Goal: Find specific page/section: Find specific page/section

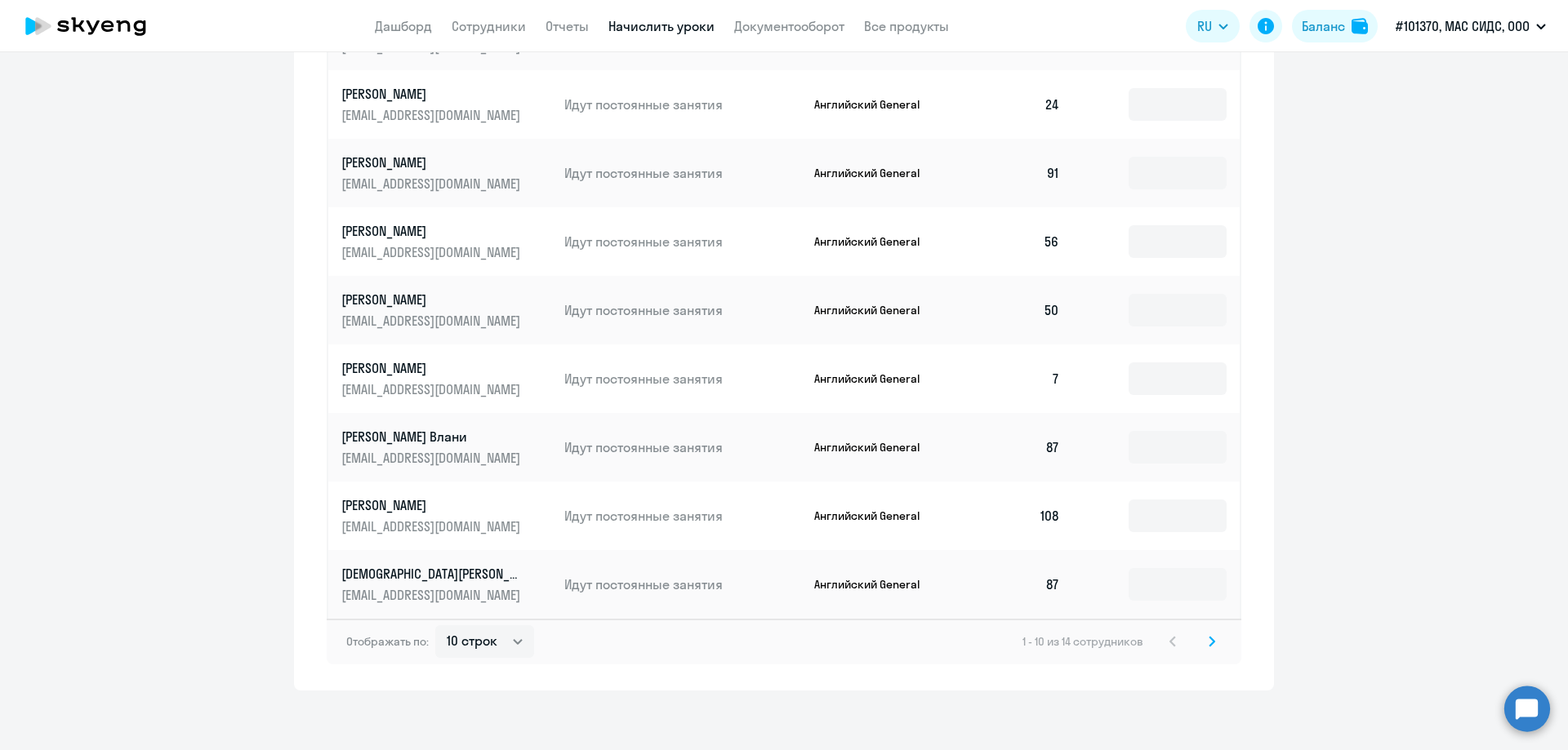
scroll to position [770, 0]
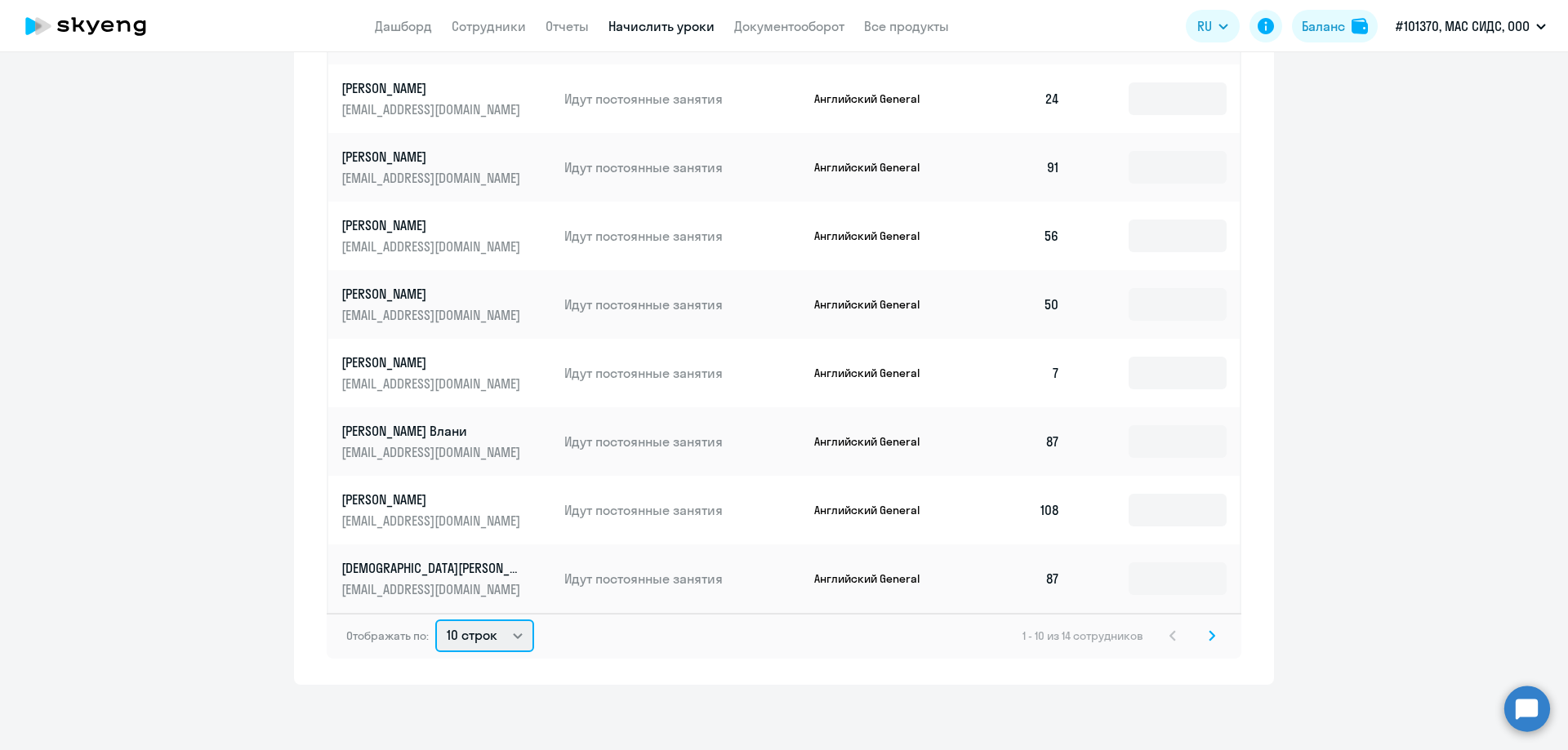
click at [512, 632] on select "10 строк 30 строк 50 строк" at bounding box center [484, 636] width 99 height 33
select select "50"
click at [435, 620] on select "10 строк 30 строк 50 строк" at bounding box center [484, 636] width 99 height 33
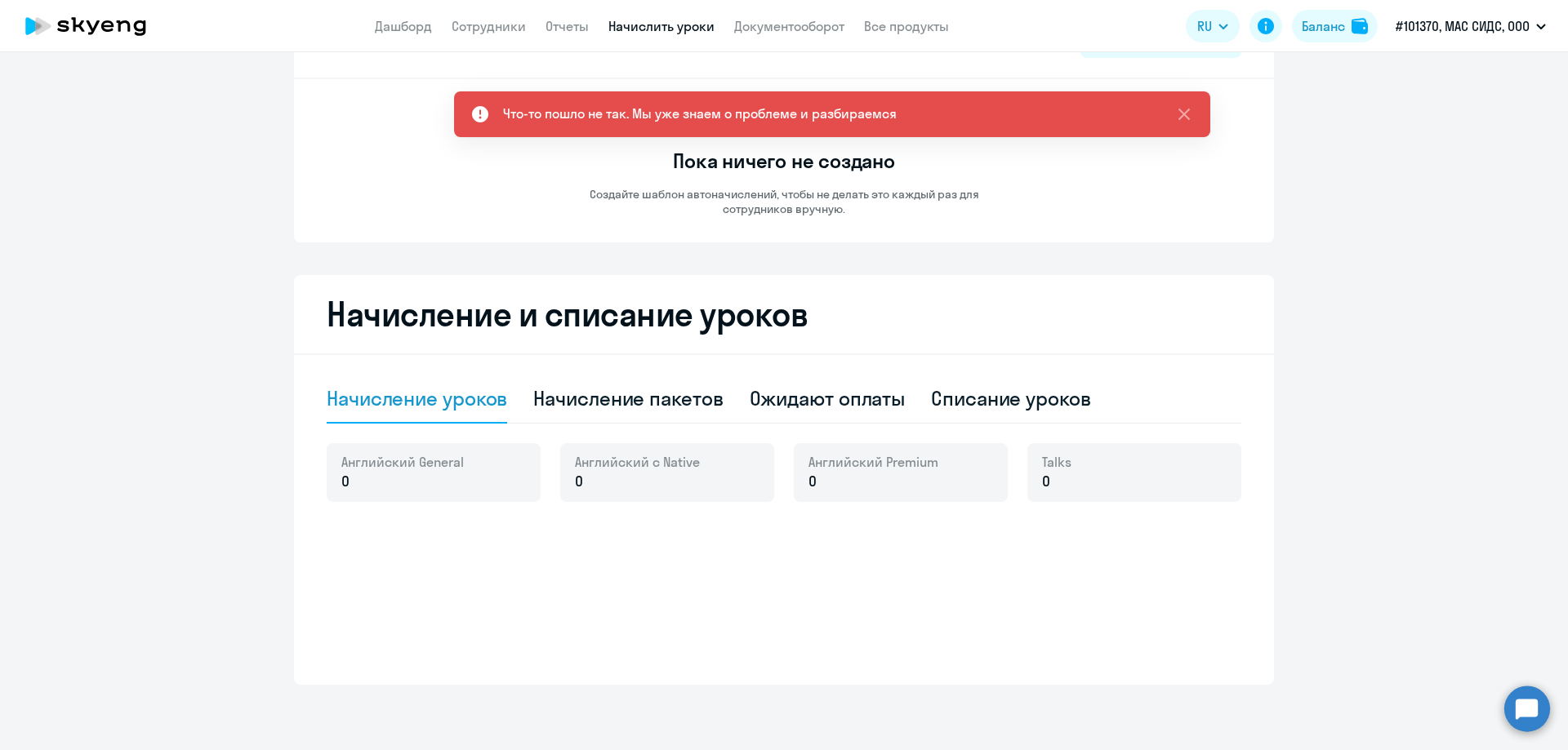
scroll to position [77, 0]
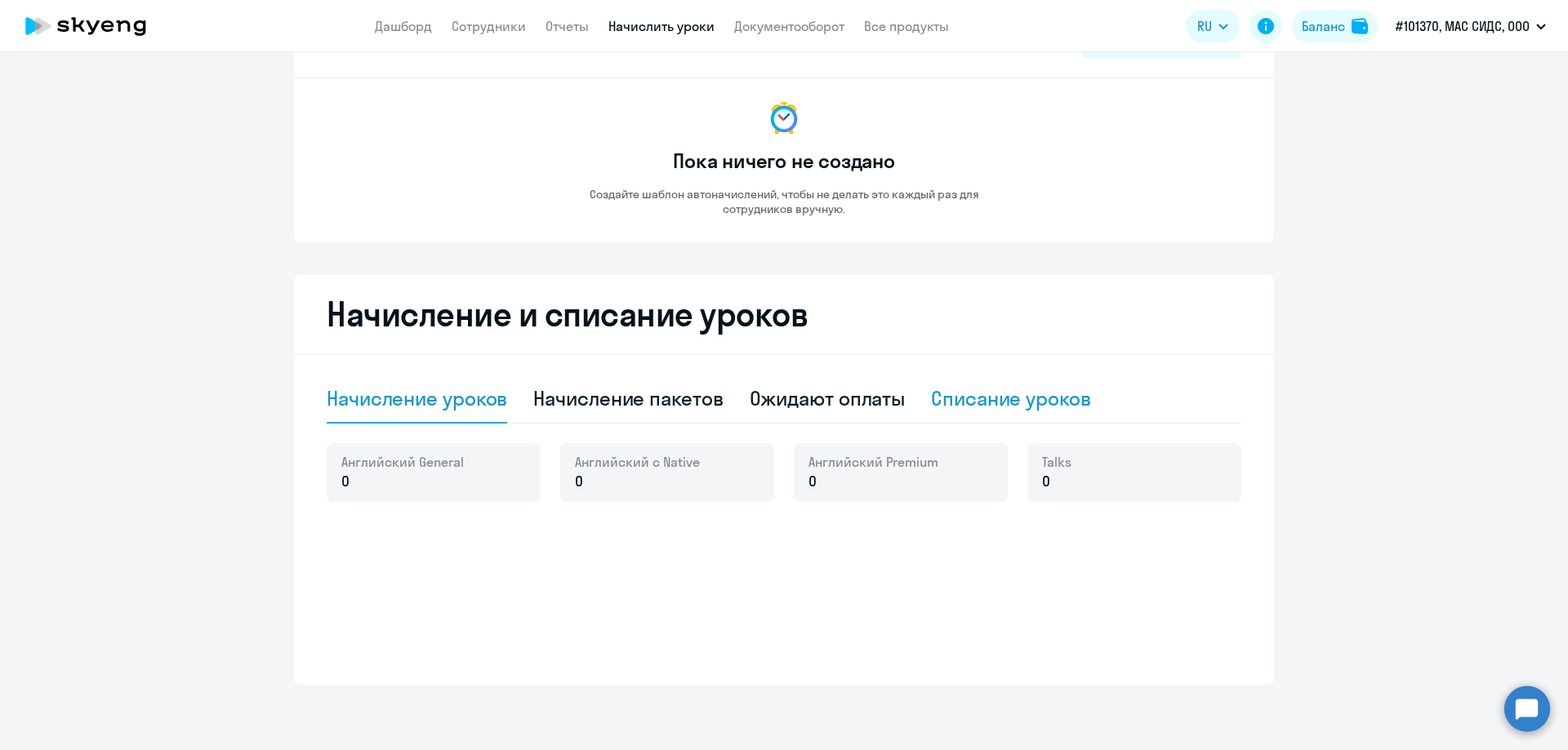
click at [961, 396] on div "Списание уроков" at bounding box center [1011, 398] width 160 height 26
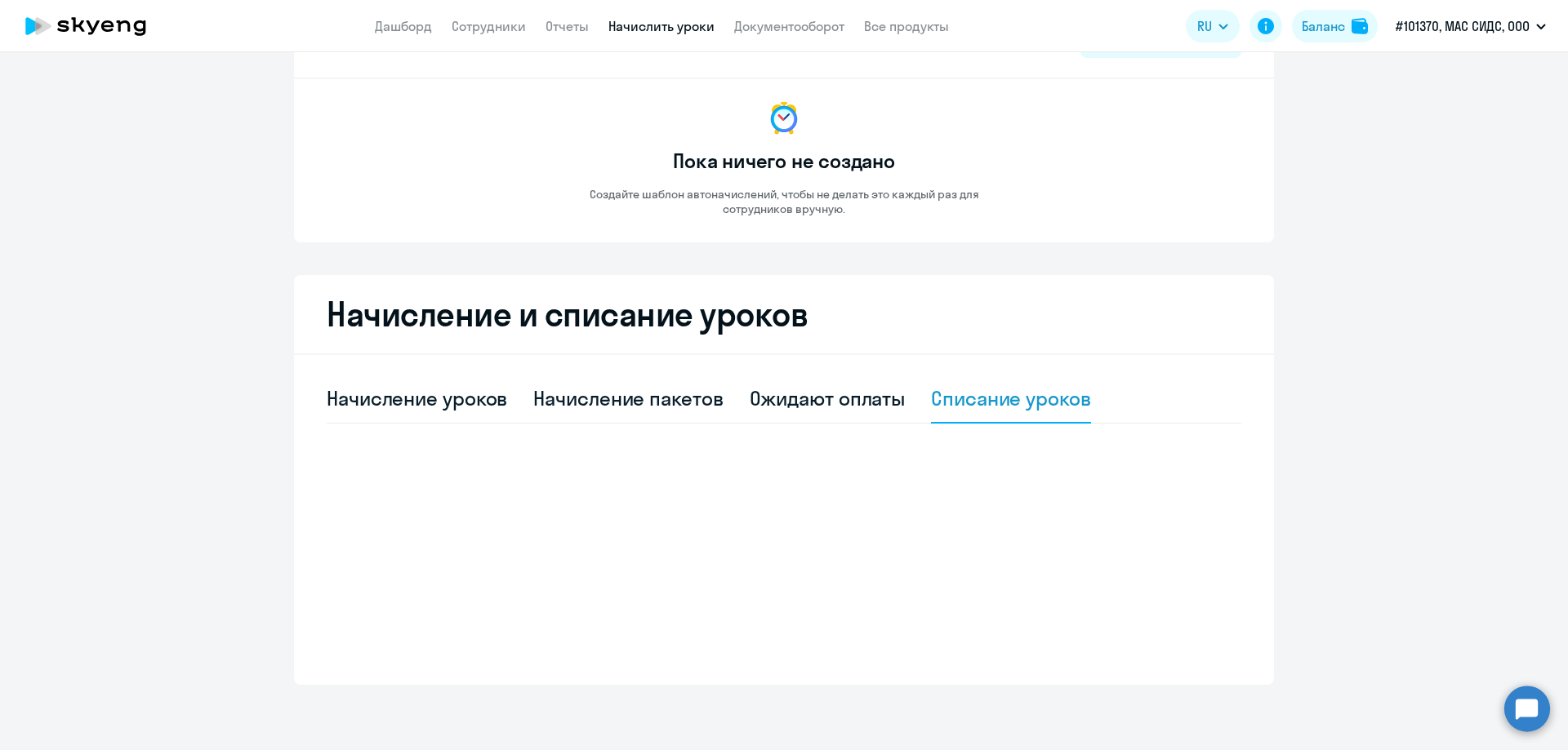
select select "10"
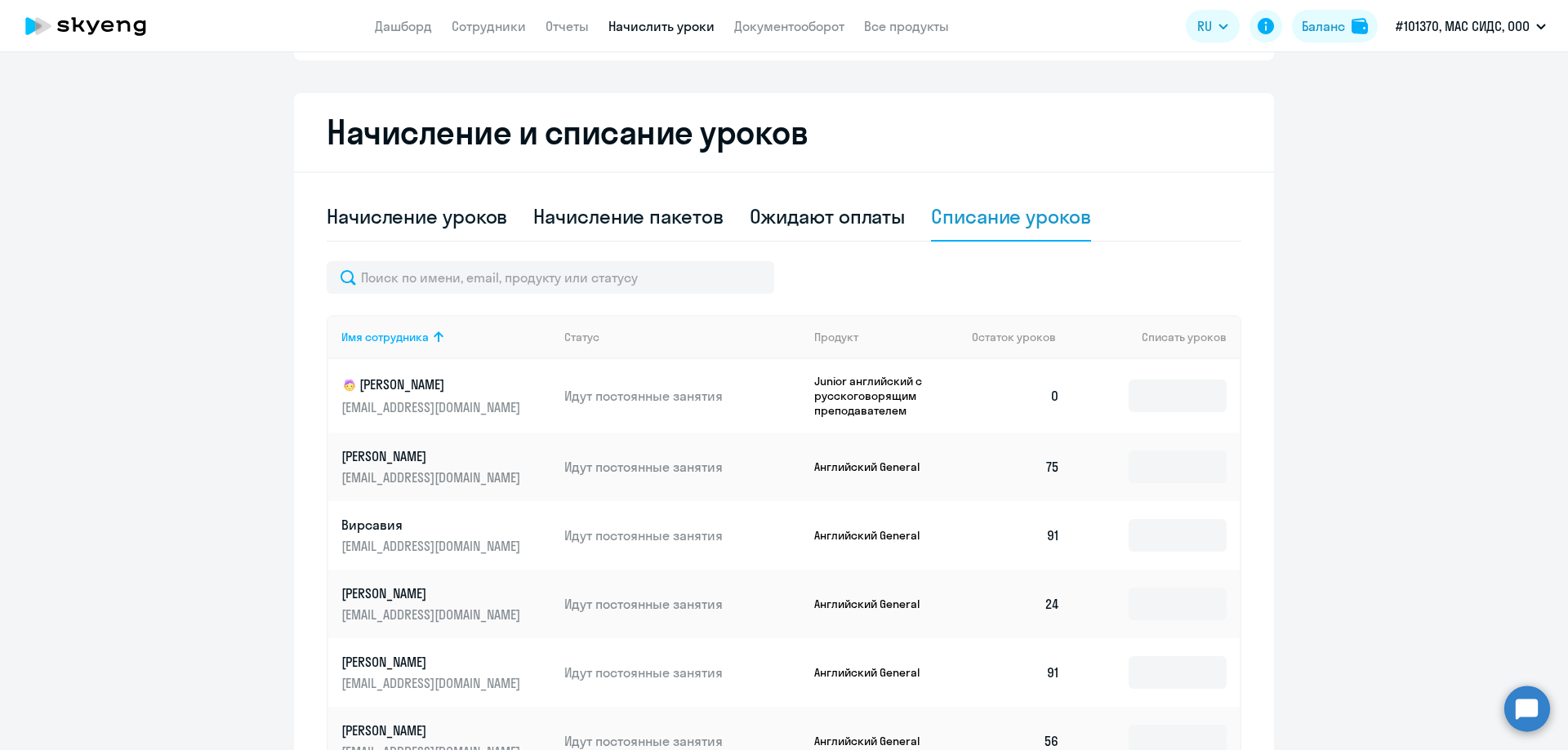
scroll to position [280, 0]
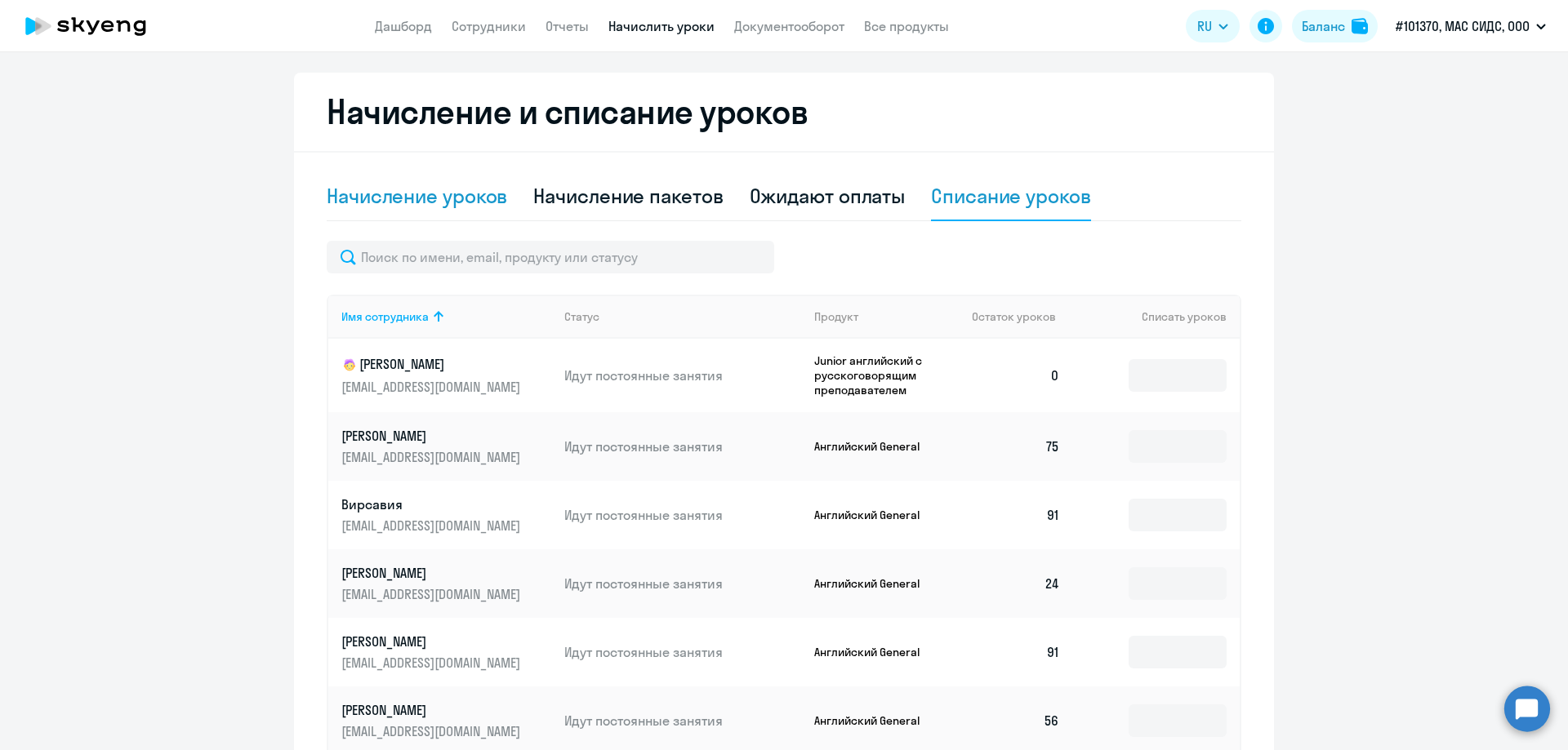
click at [426, 194] on div "Начисление уроков" at bounding box center [417, 195] width 181 height 26
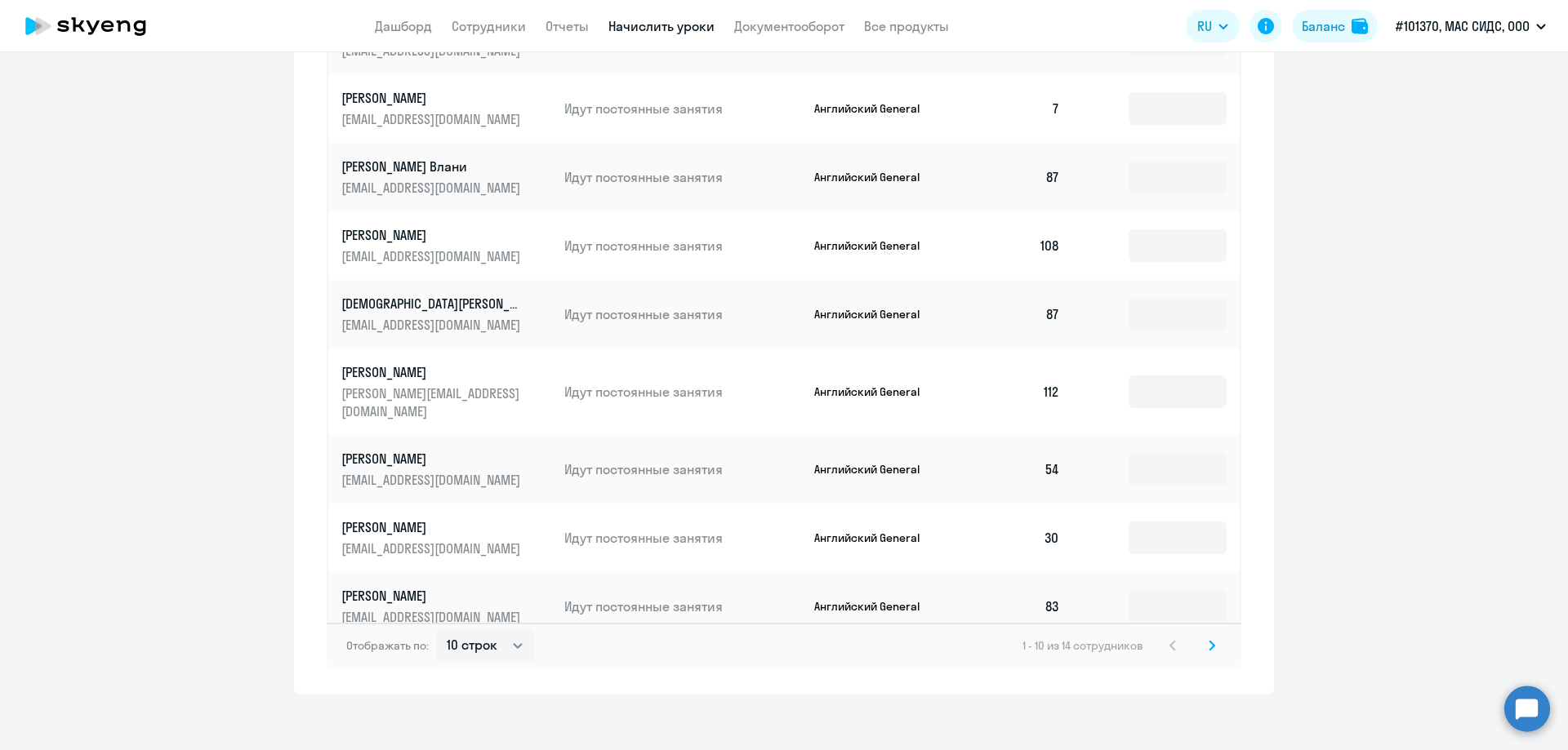
scroll to position [785, 0]
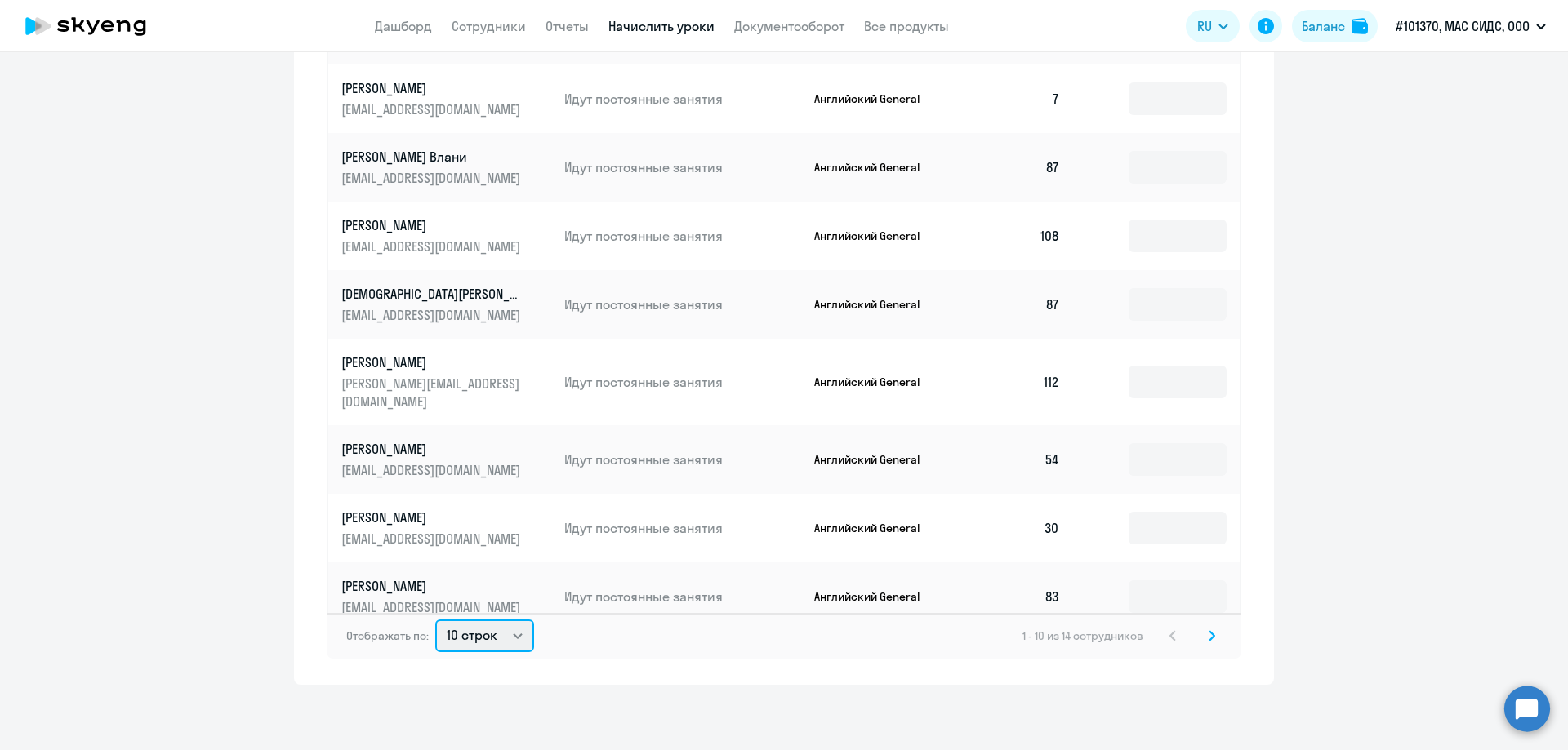
click at [513, 640] on select "10 строк 30 строк 50 строк" at bounding box center [484, 636] width 99 height 33
select select "50"
click at [435, 620] on select "10 строк 30 строк 50 строк" at bounding box center [484, 636] width 99 height 33
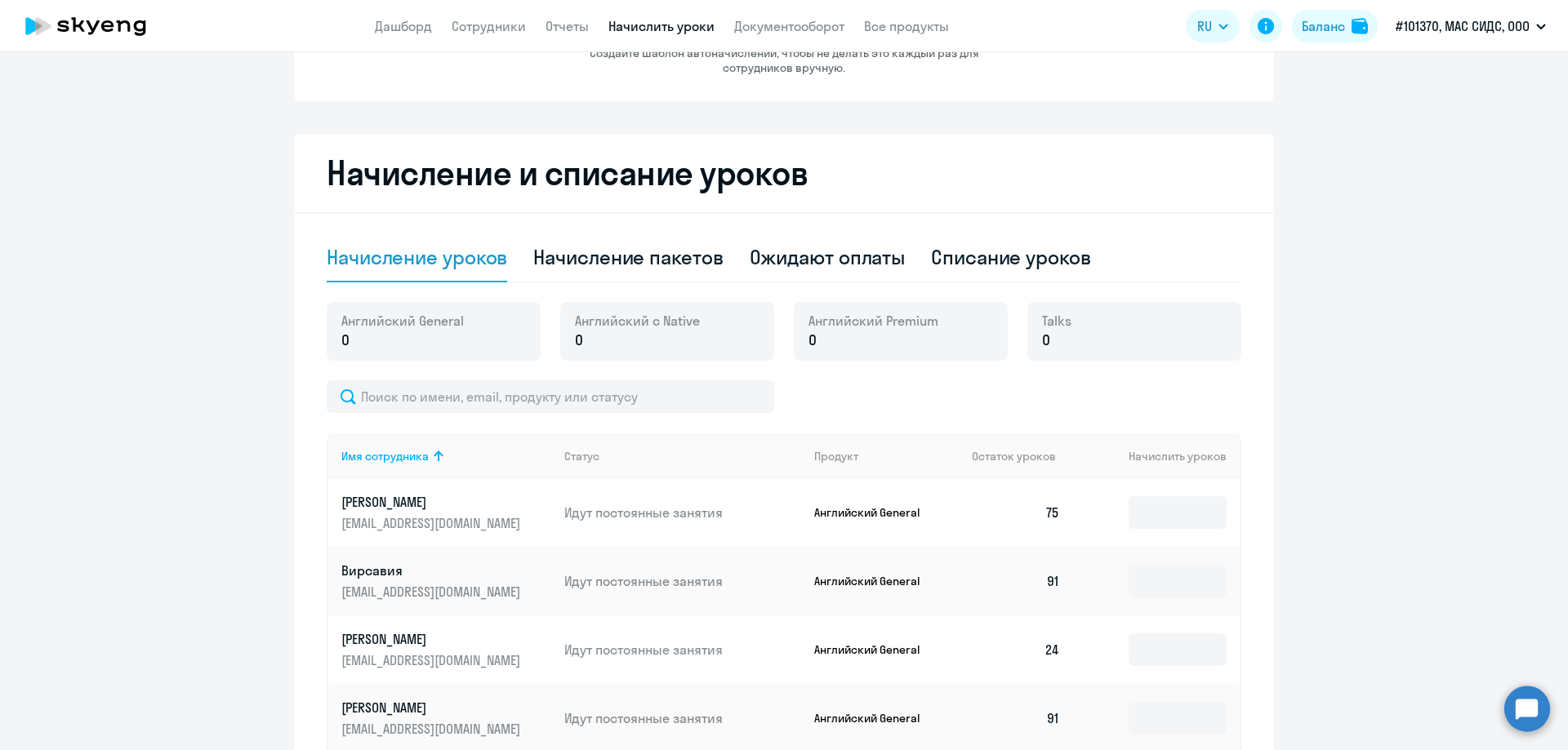
scroll to position [213, 0]
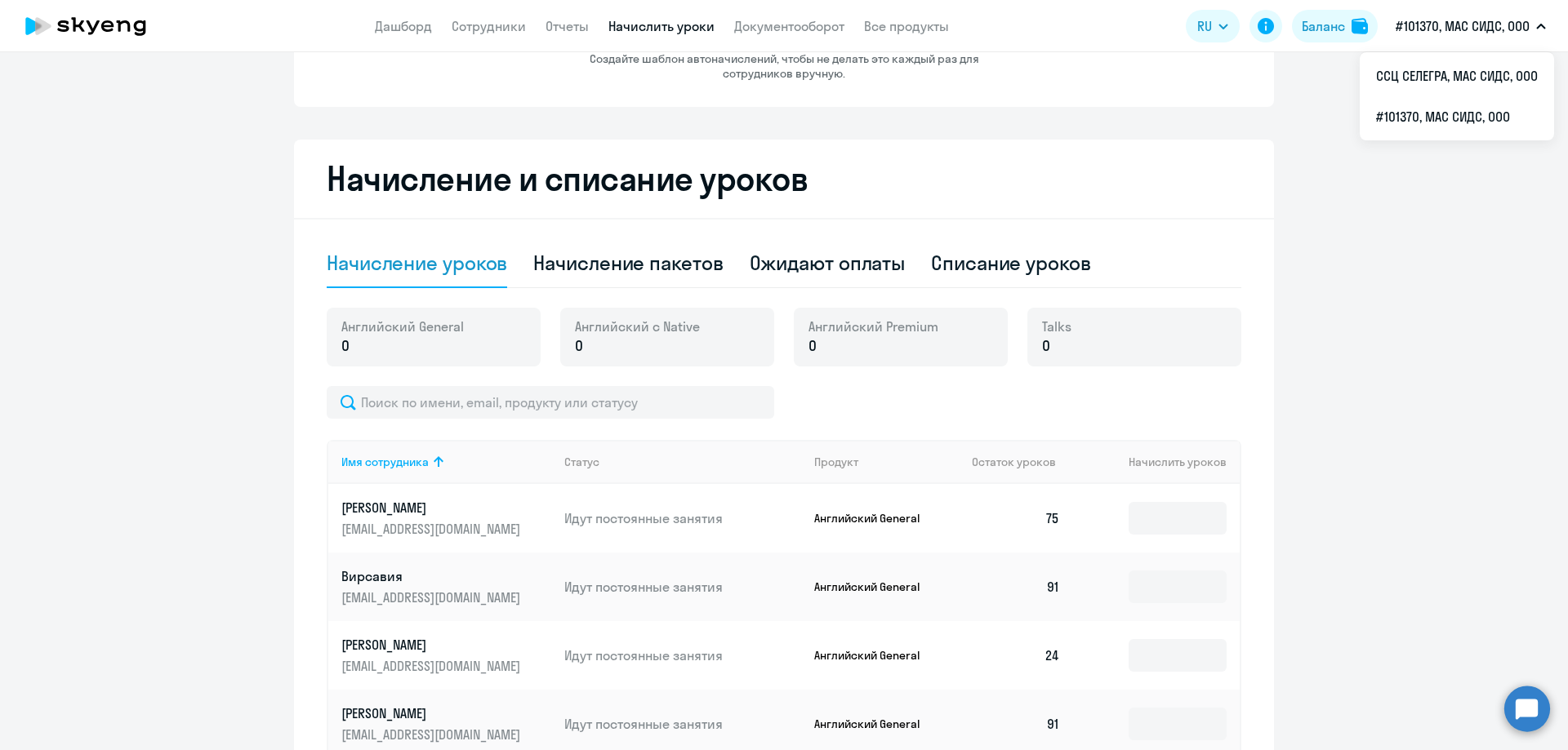
click at [1539, 30] on button "#101370, МАС СИДС, ООО" at bounding box center [1470, 26] width 167 height 39
click at [1452, 72] on li "ССЦ СЕЛЕГРА, МАС СИДС, ООО" at bounding box center [1457, 76] width 194 height 41
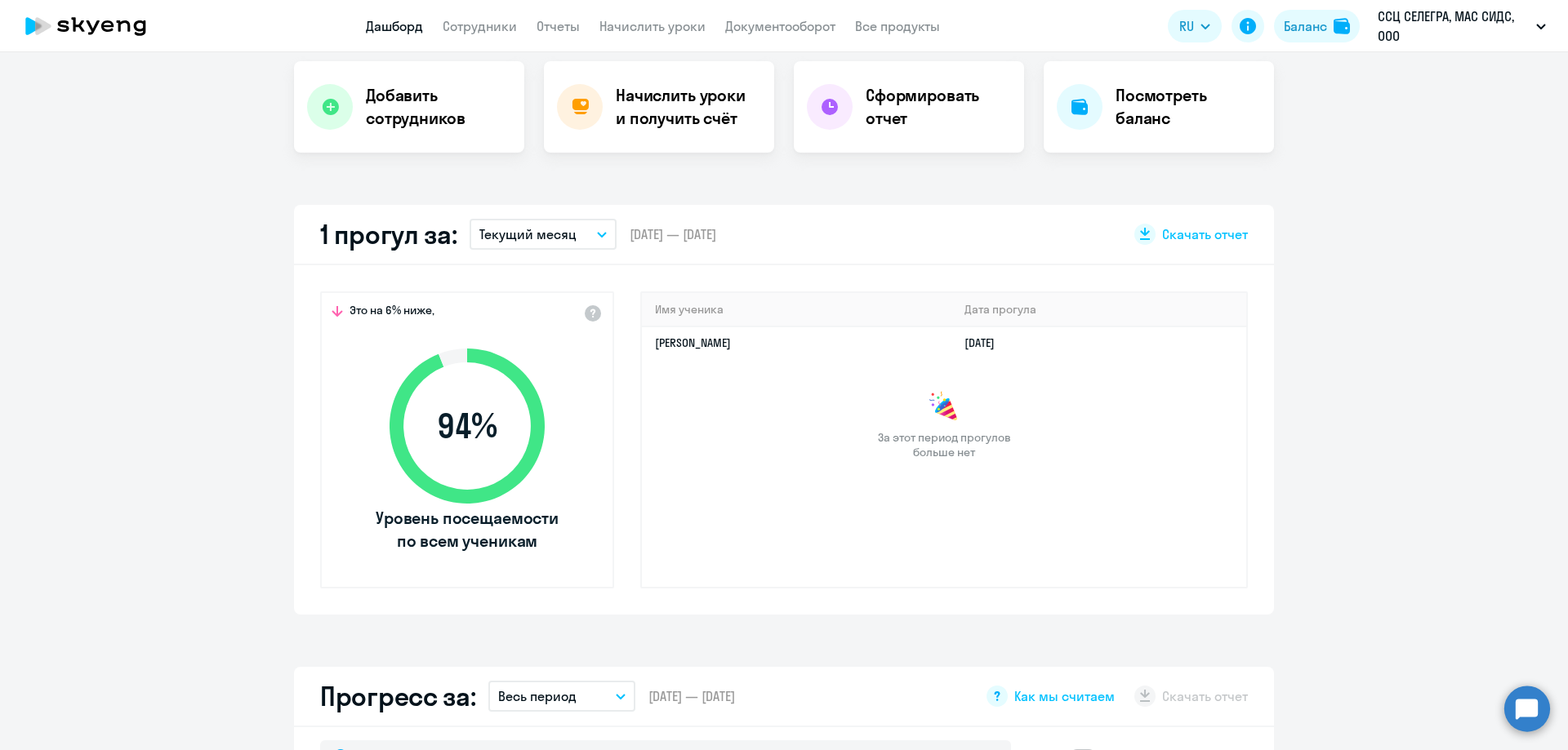
scroll to position [409, 0]
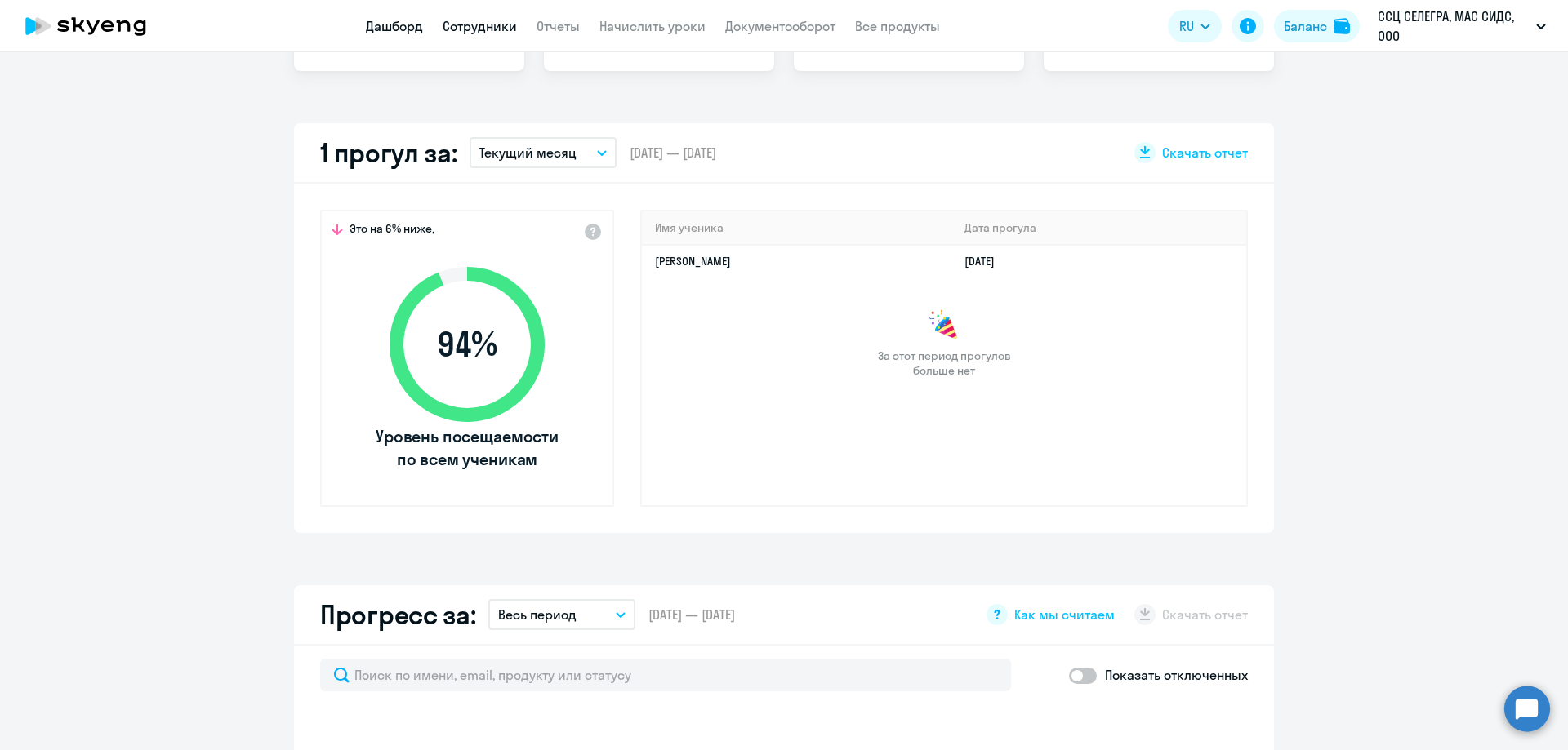
click at [485, 30] on link "Сотрудники" at bounding box center [479, 26] width 74 height 16
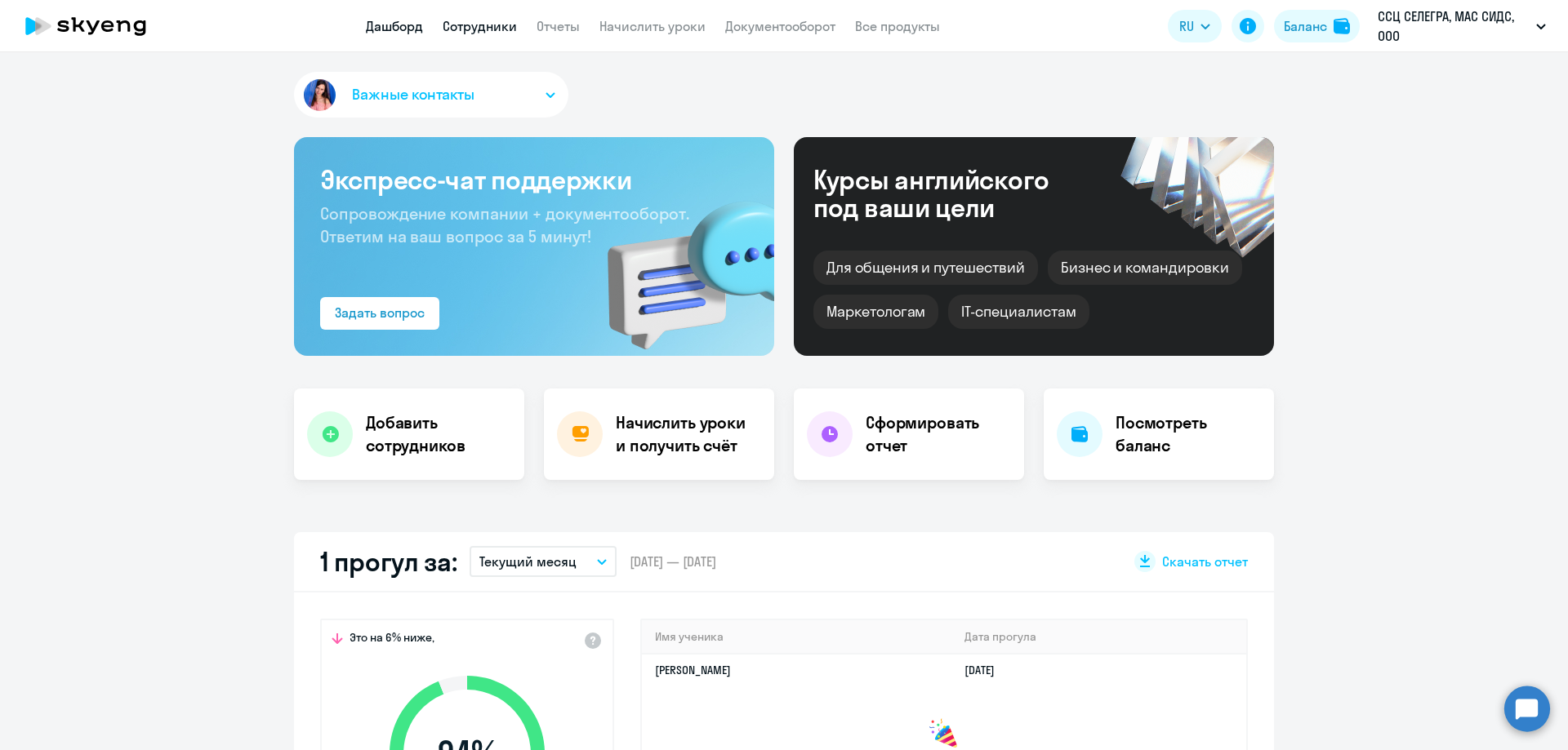
select select "30"
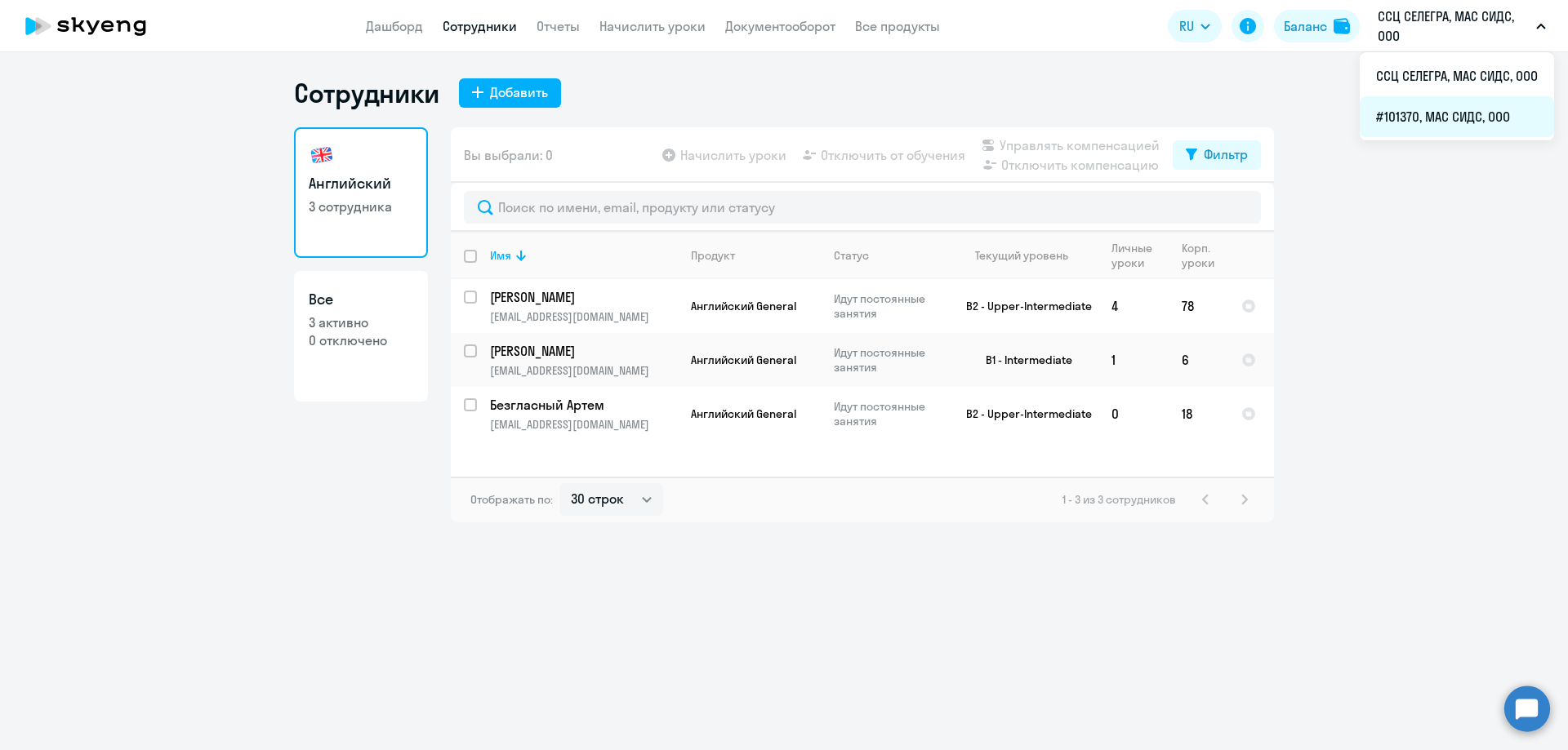
click at [1436, 118] on li "#101370, МАС СИДС, ООО" at bounding box center [1457, 117] width 194 height 41
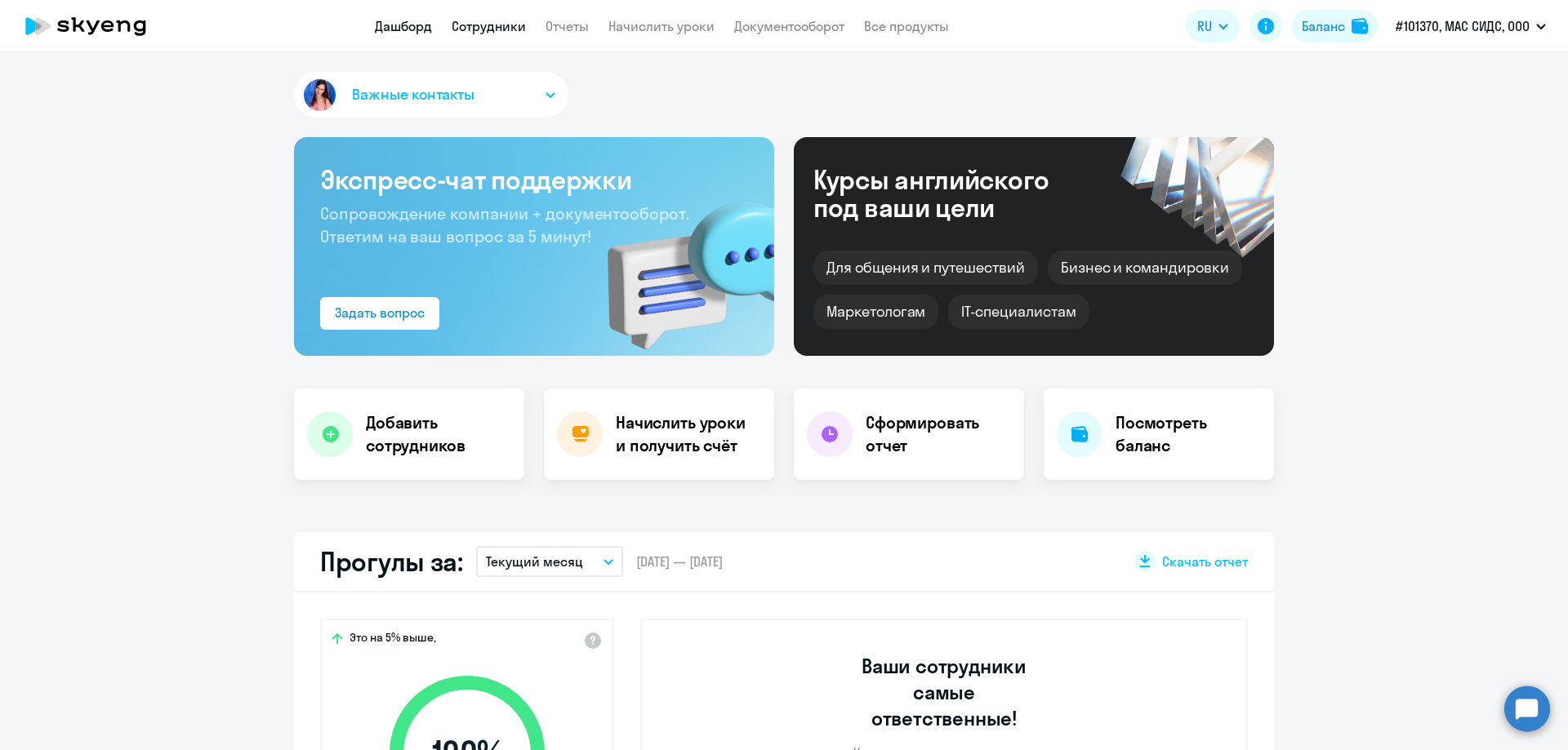
click at [513, 30] on link "Сотрудники" at bounding box center [488, 26] width 74 height 16
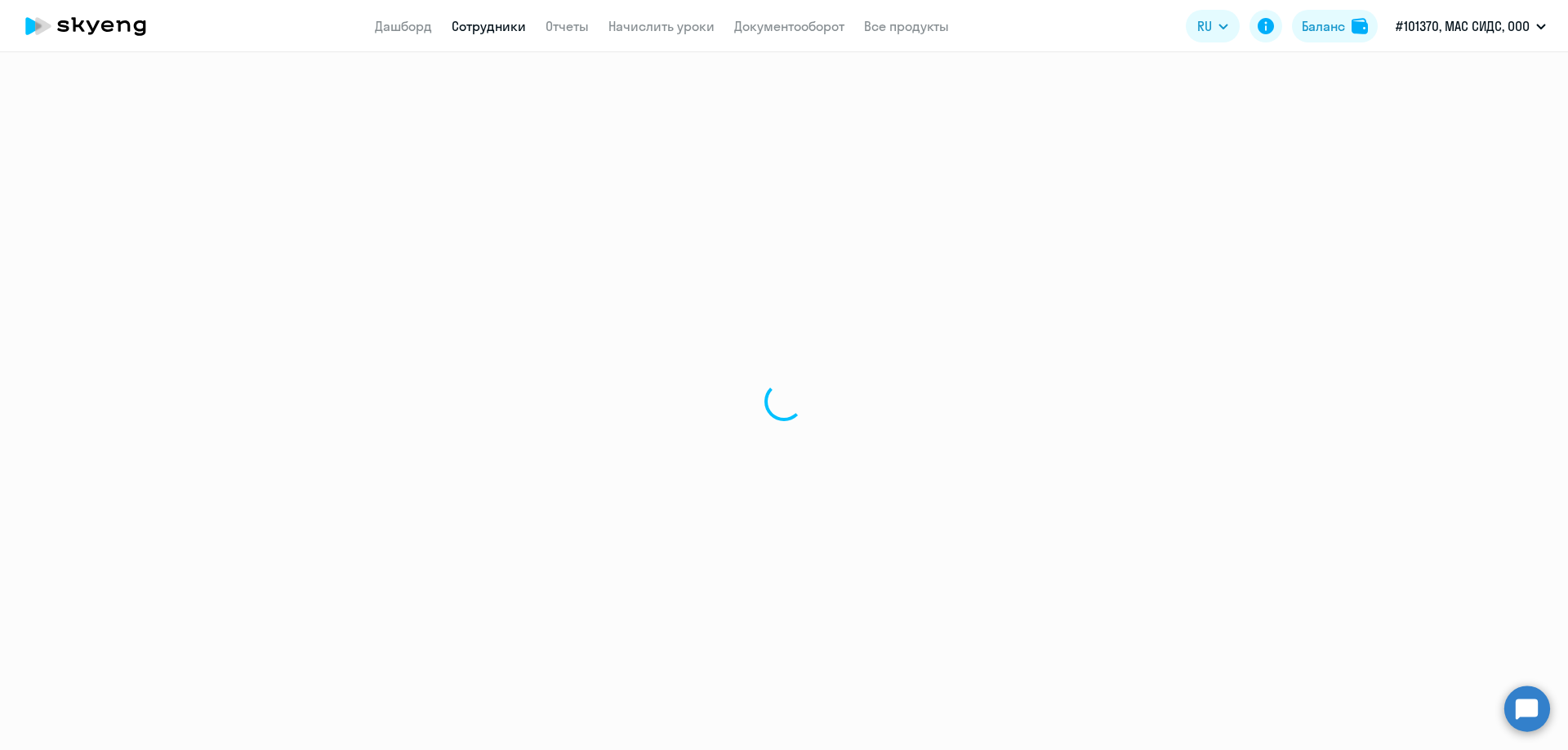
select select "30"
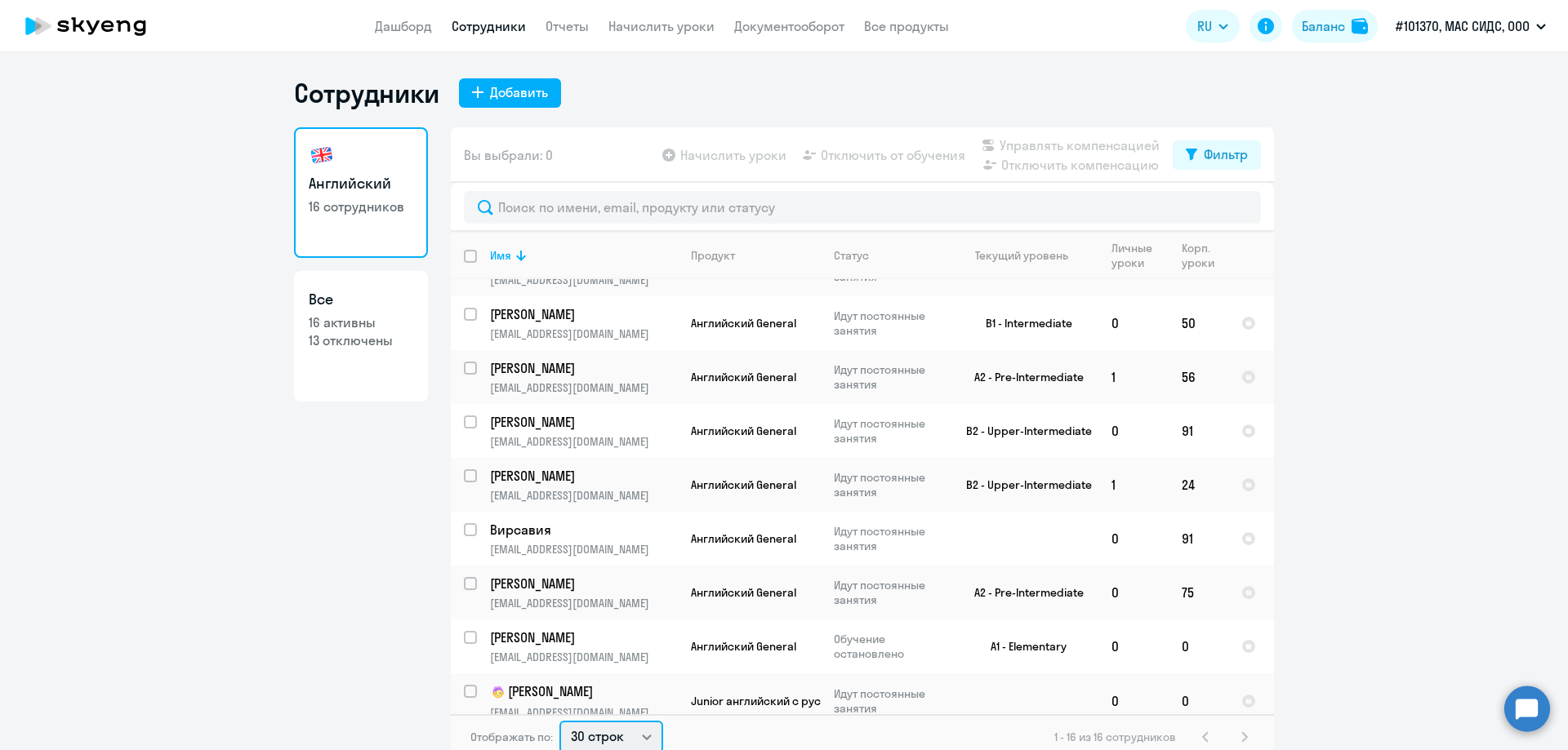
scroll to position [4, 0]
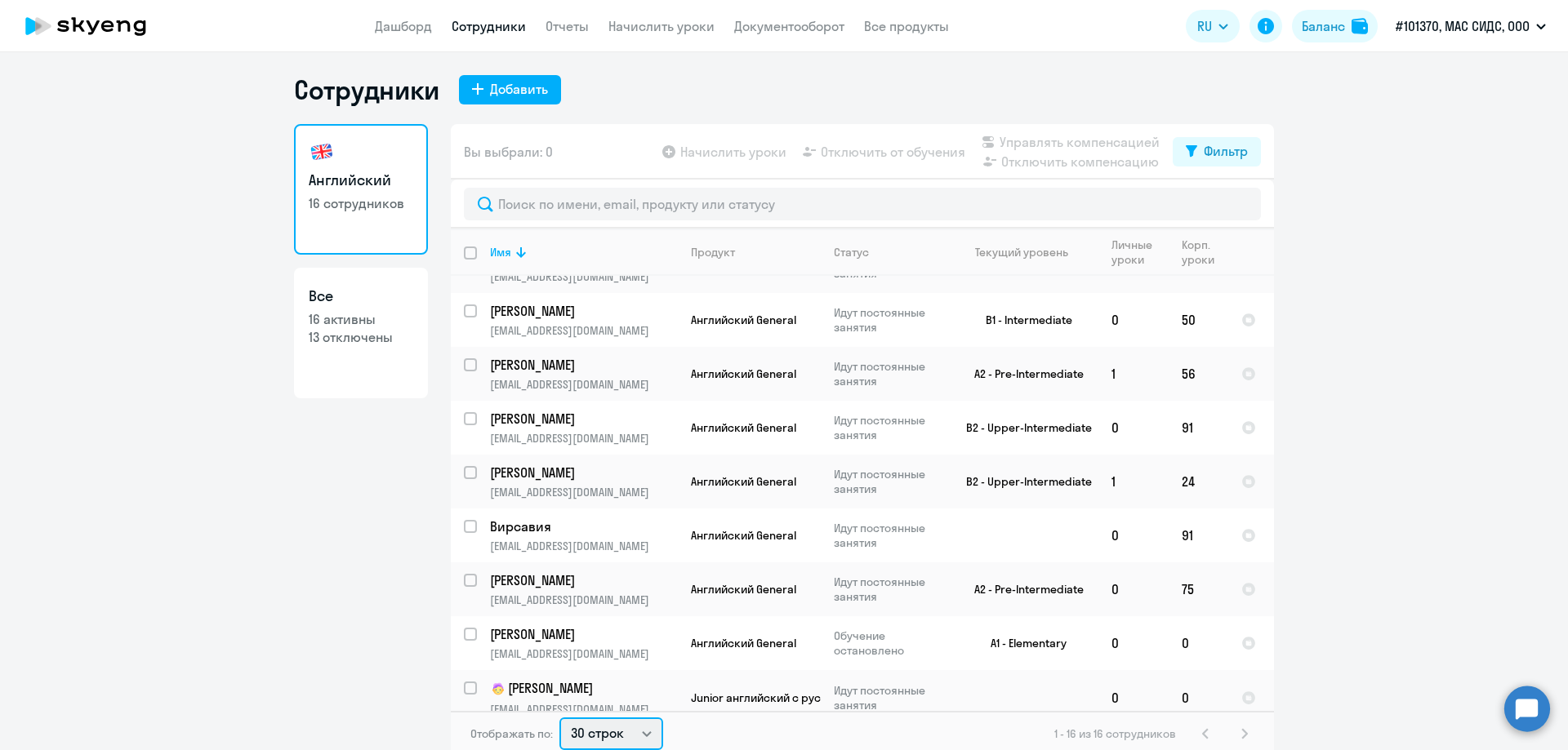
click at [645, 731] on select "30 строк 50 строк 100 строк" at bounding box center [611, 734] width 103 height 33
click at [330, 611] on div "Английский 16 сотрудников Все 16 активны 13 отключены" at bounding box center [361, 435] width 134 height 623
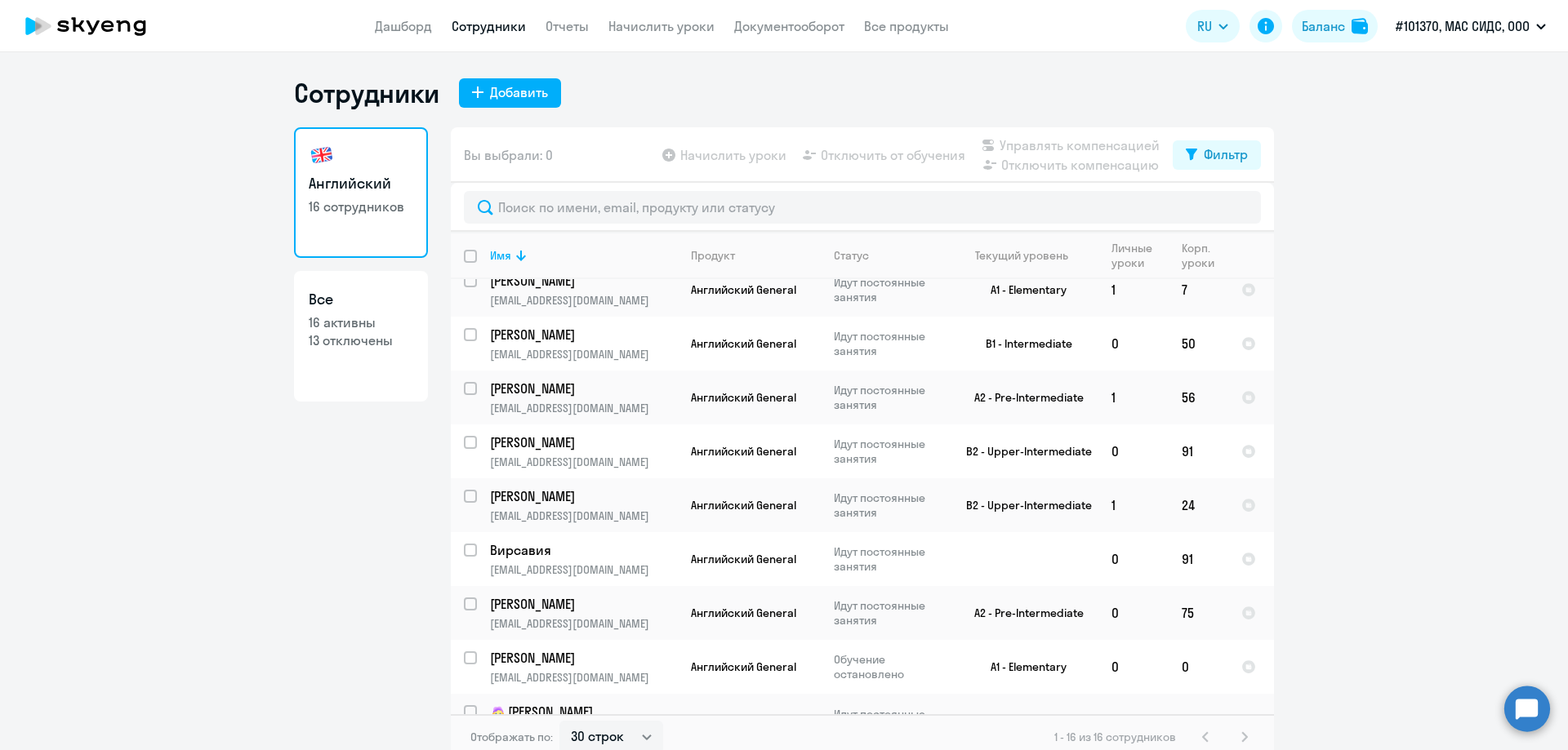
scroll to position [428, 0]
